Goal: Browse casually: Explore the website without a specific task or goal

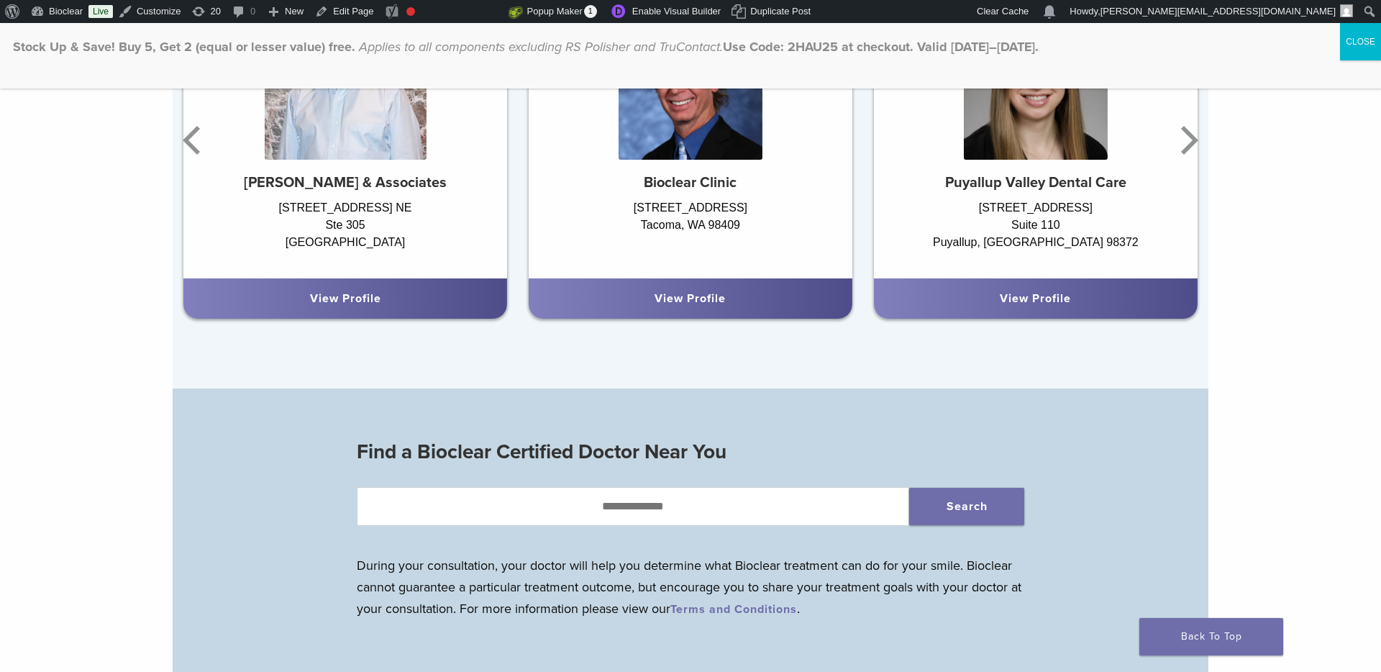
scroll to position [1278, 0]
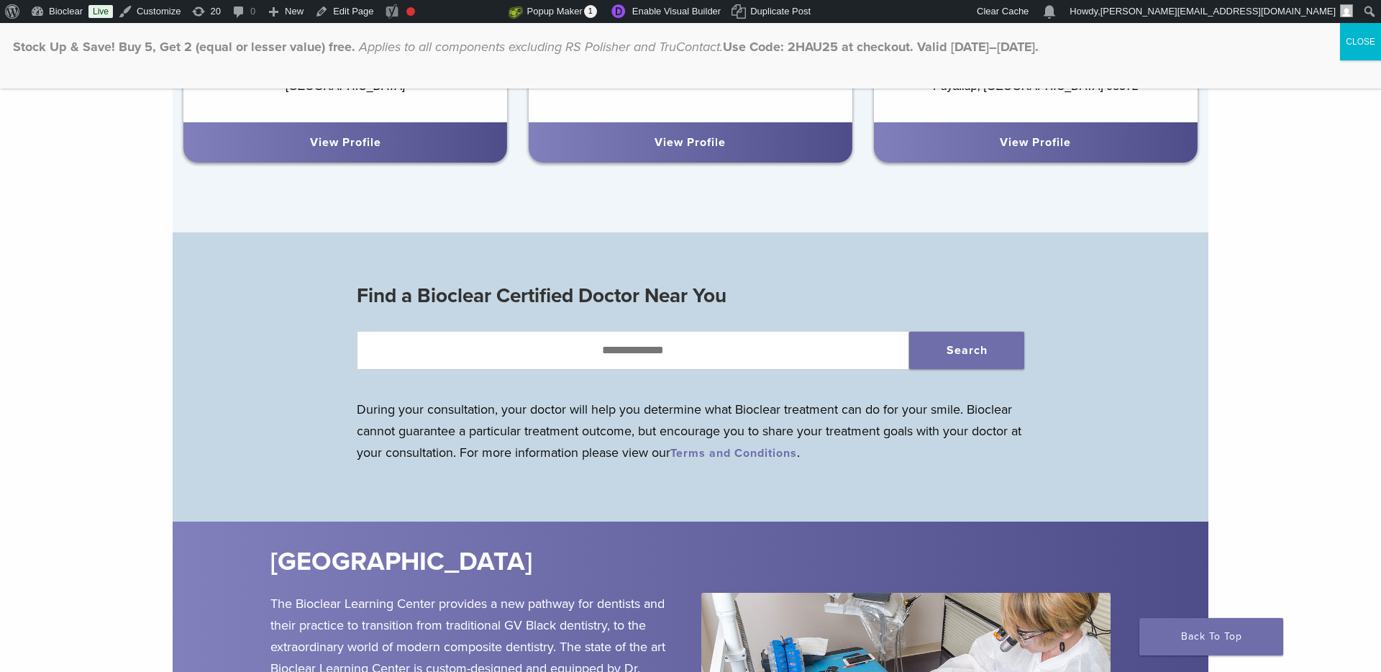
click at [1357, 45] on button "CLOSE" at bounding box center [1360, 41] width 41 height 37
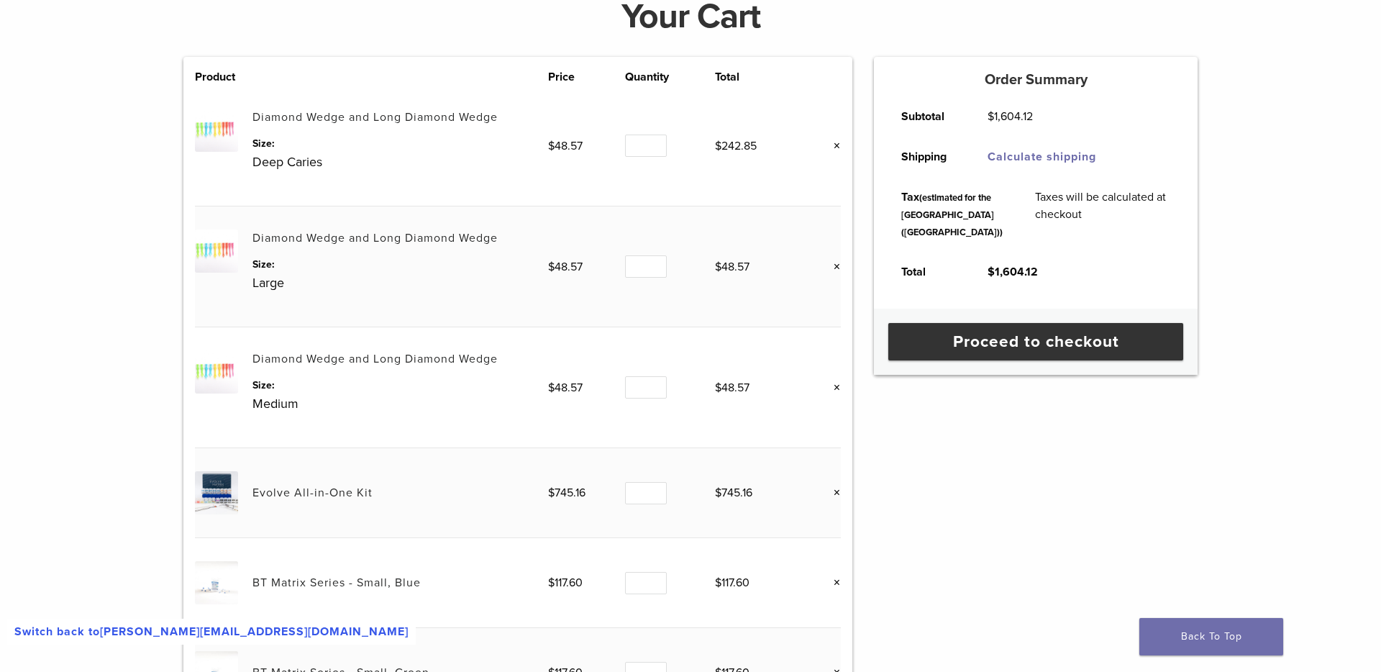
scroll to position [104, 0]
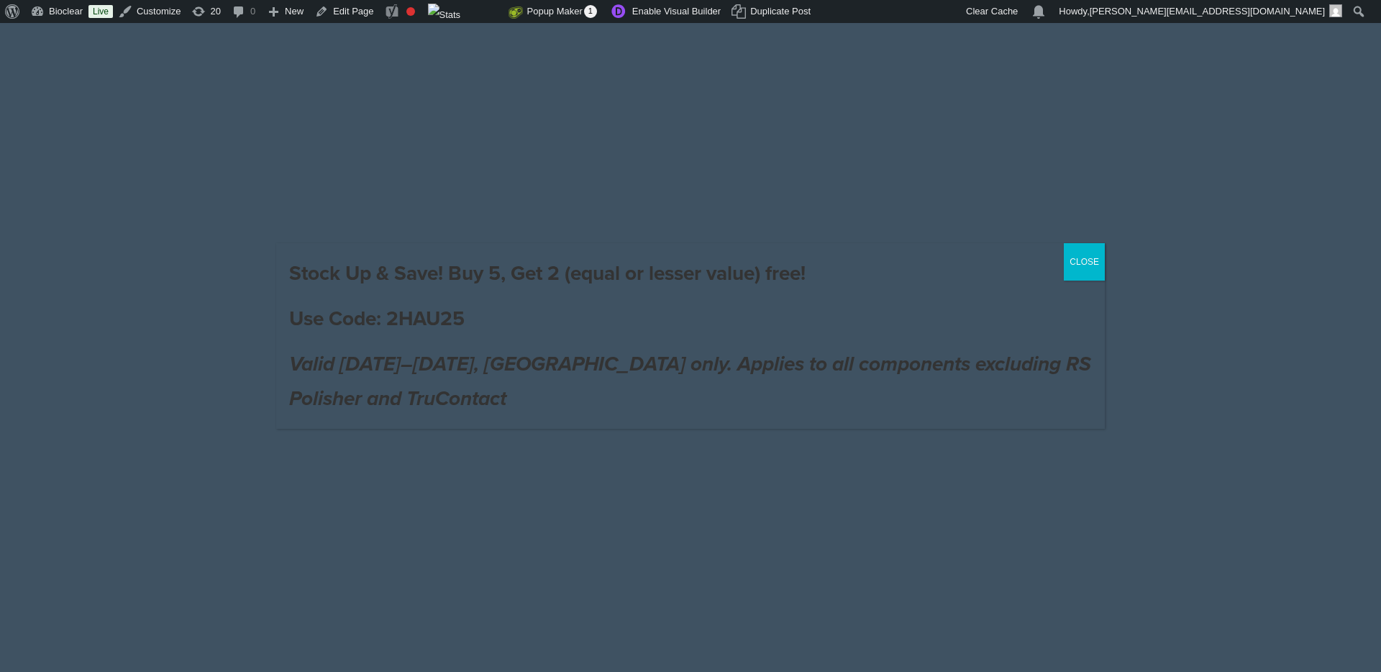
click at [1089, 263] on button "CLOSE" at bounding box center [1084, 261] width 41 height 37
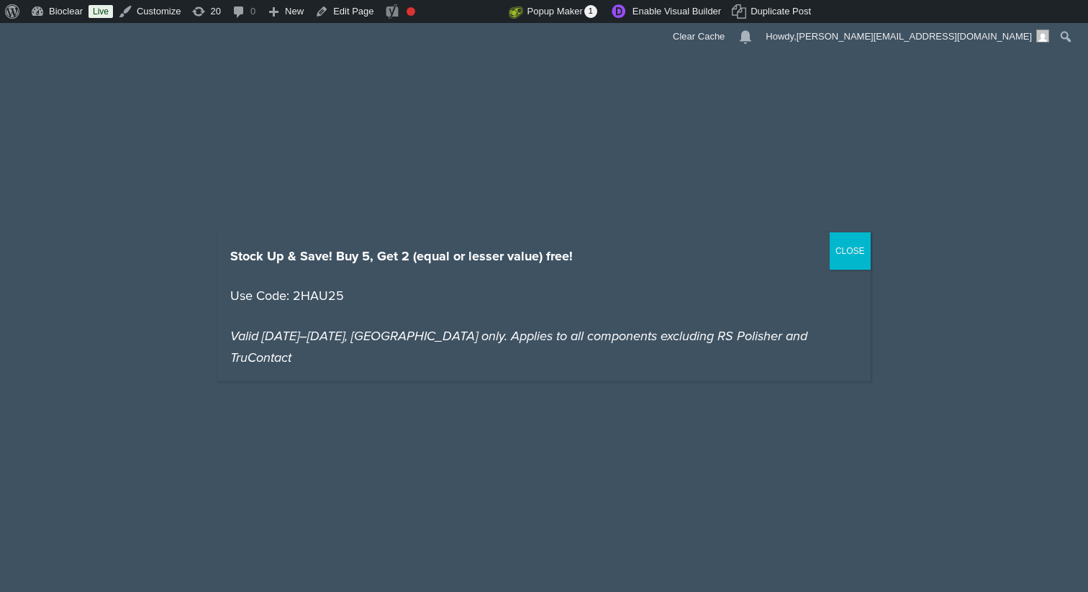
click at [839, 255] on button "CLOSE" at bounding box center [849, 250] width 41 height 37
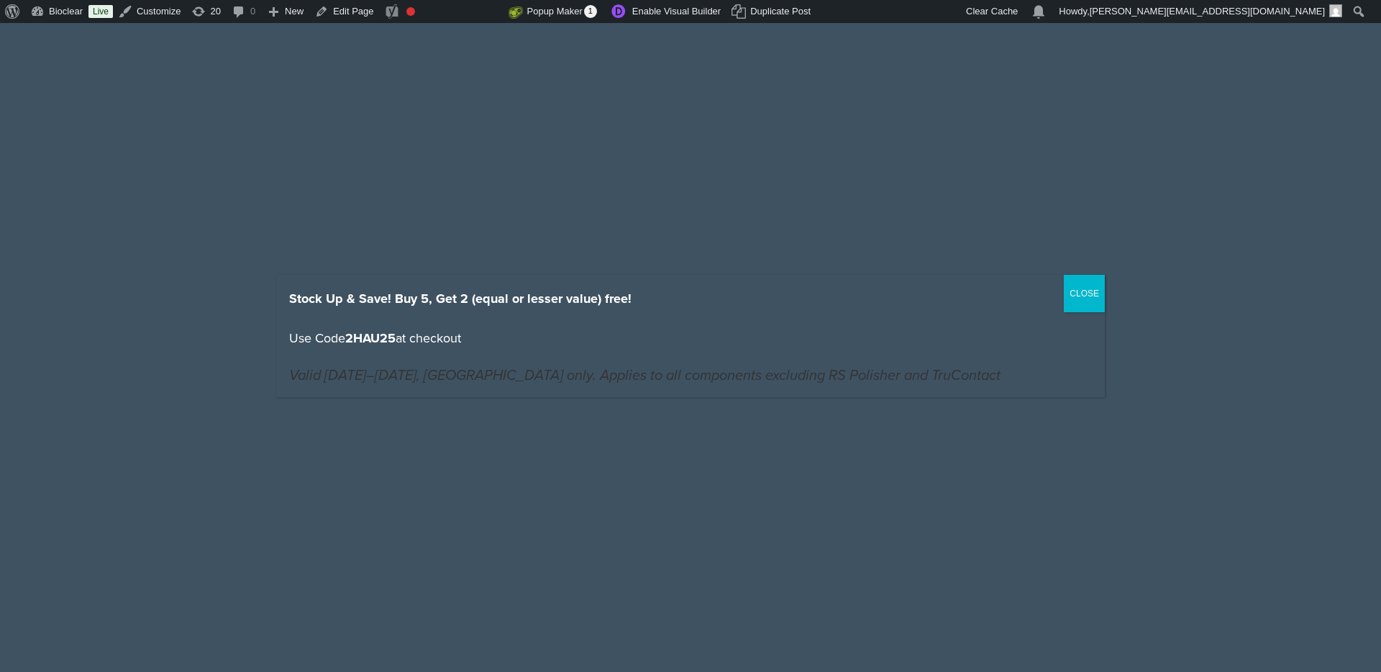
click at [1078, 293] on button "CLOSE" at bounding box center [1084, 293] width 41 height 37
click at [1083, 290] on button "CLOSE" at bounding box center [1084, 293] width 41 height 37
